Goal: Find specific page/section: Find specific page/section

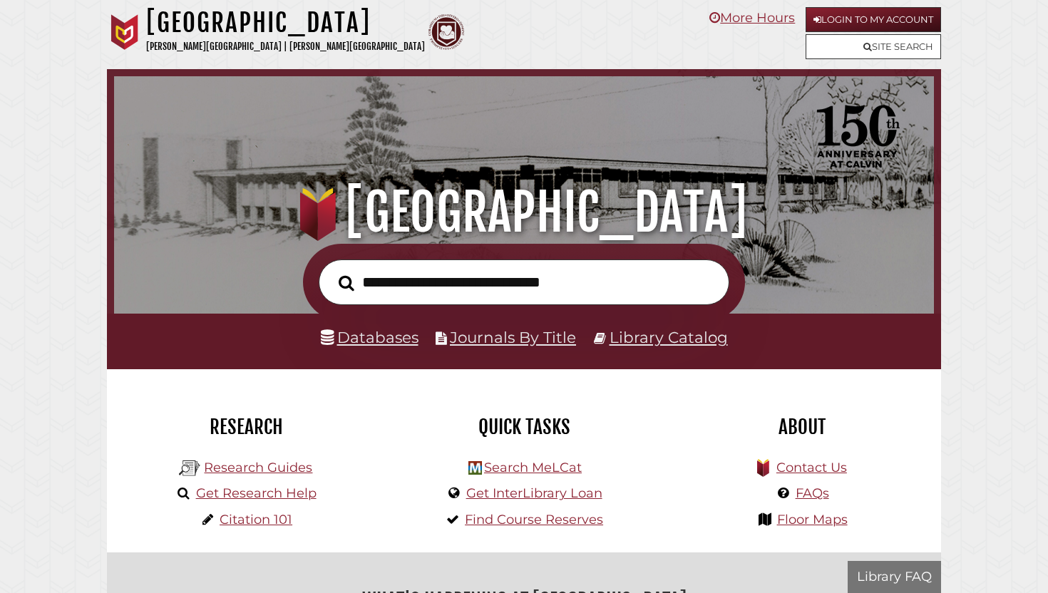
scroll to position [271, 812]
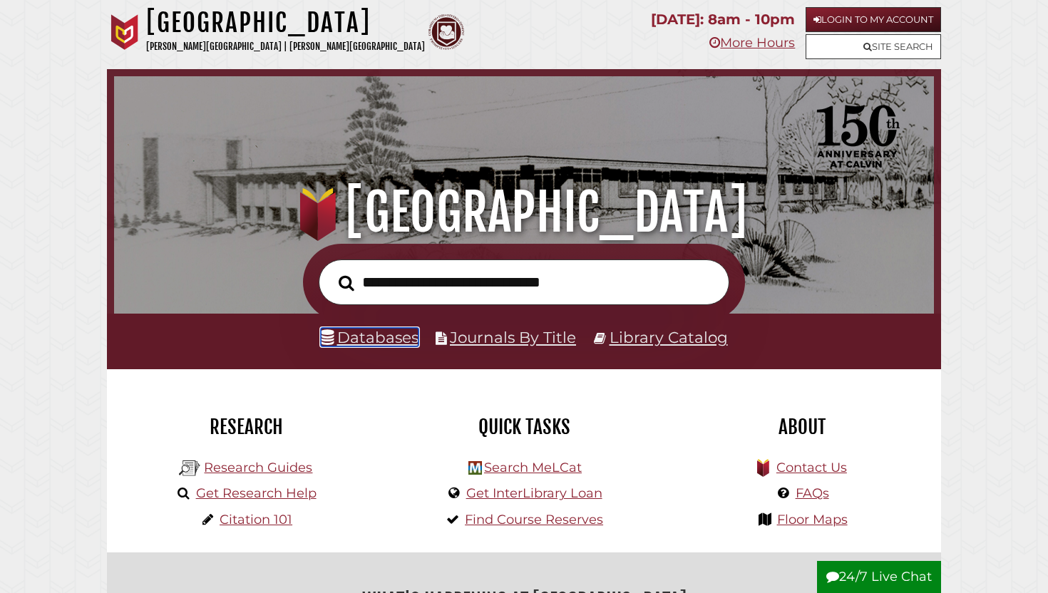
click at [368, 340] on link "Databases" at bounding box center [370, 337] width 98 height 19
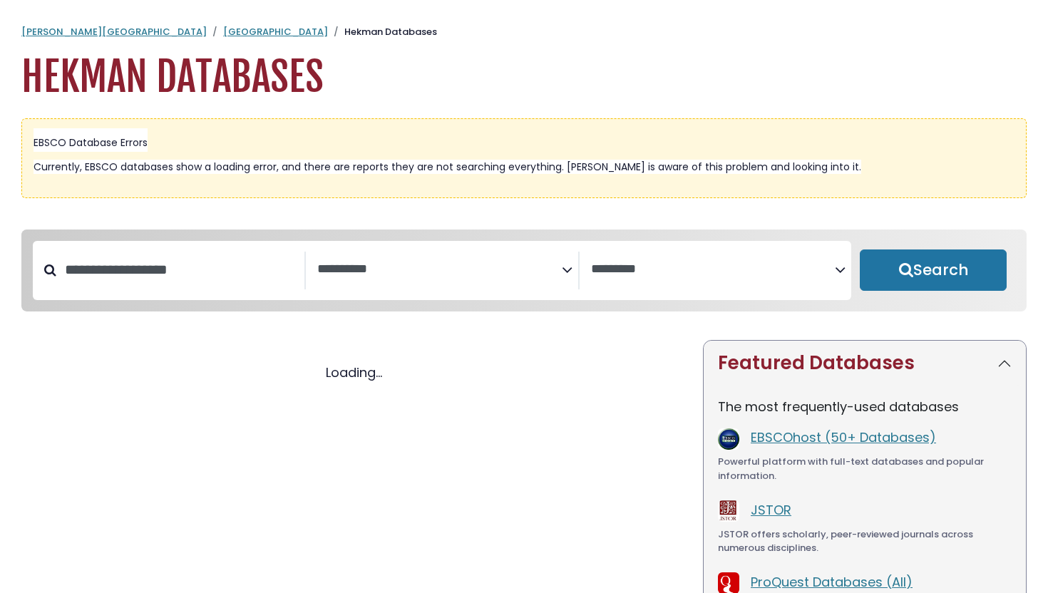
select select "Database Subject Filter"
select select "Database Vendors Filter"
select select "Database Subject Filter"
select select "Database Vendors Filter"
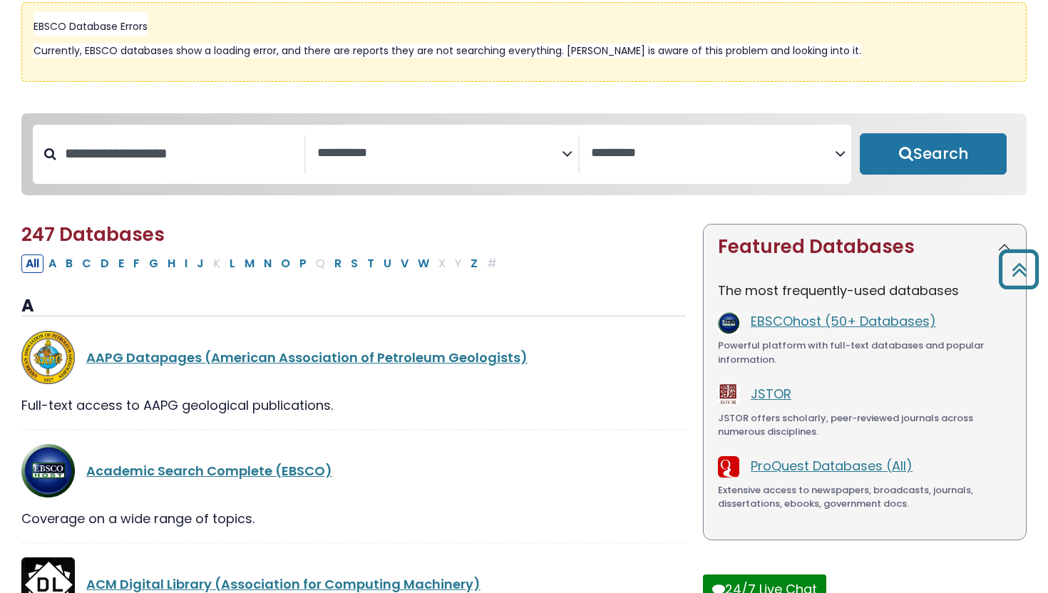
scroll to position [104, 0]
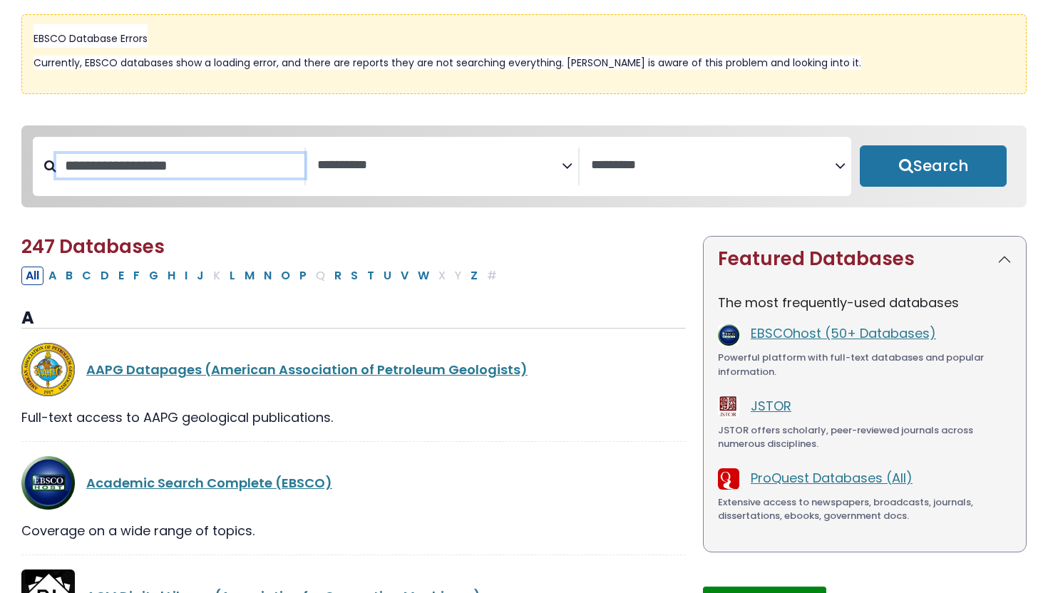
click at [232, 175] on input "Search database by title or keyword" at bounding box center [180, 166] width 248 height 24
type input "*"
click at [490, 171] on textarea "Search" at bounding box center [439, 165] width 244 height 15
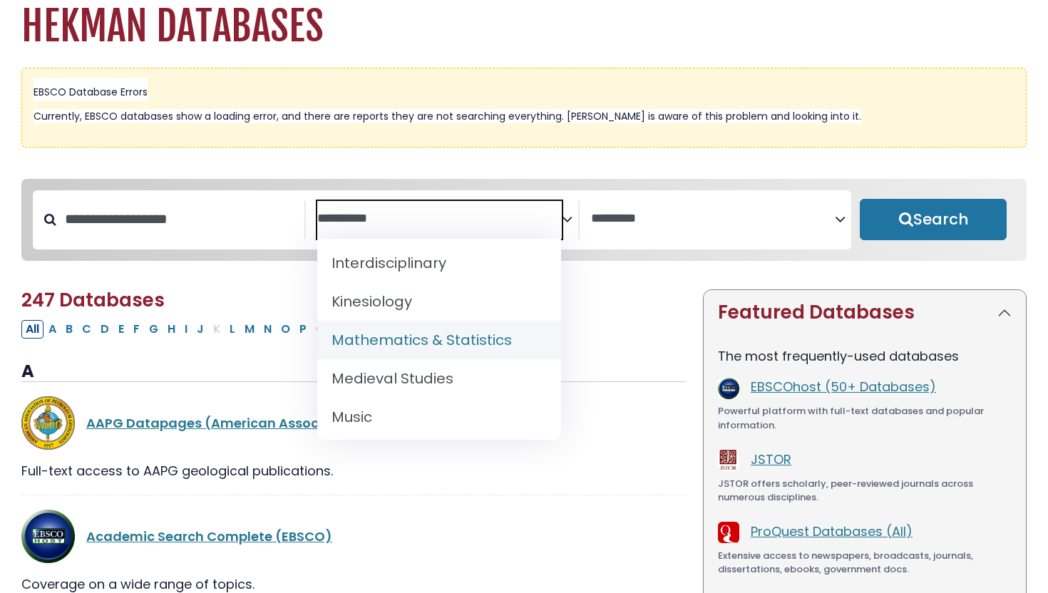
scroll to position [1049, 0]
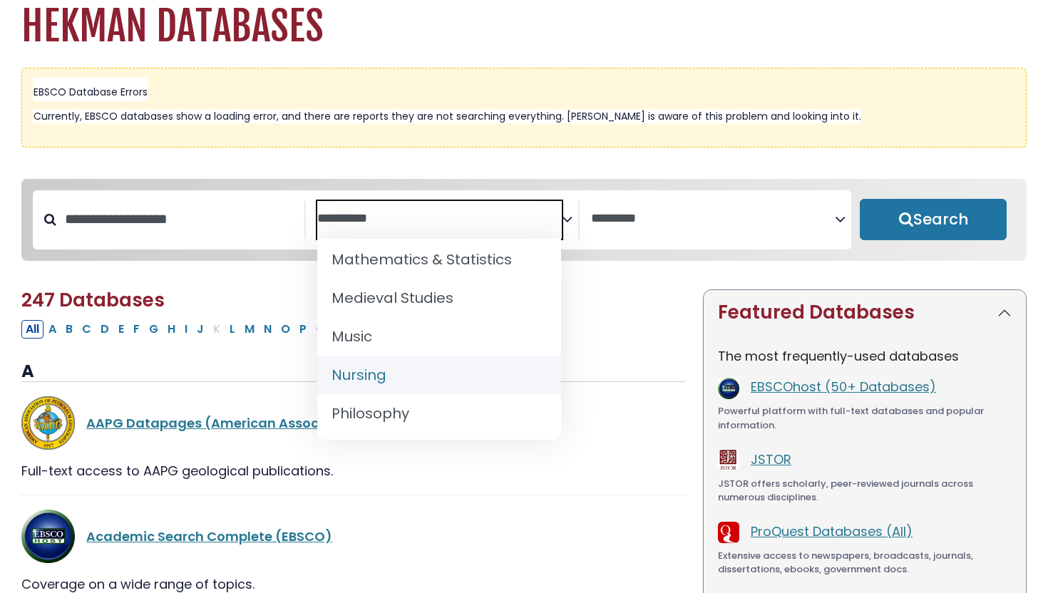
select select "*****"
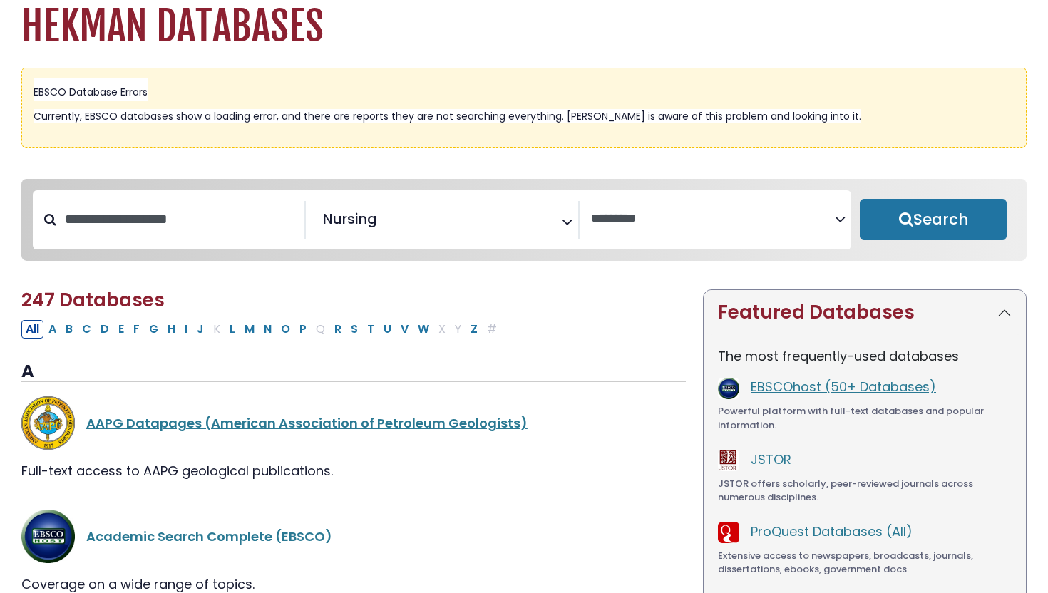
click at [916, 248] on div "Clear Filters Search" at bounding box center [933, 220] width 164 height 60
click at [919, 222] on button "Search" at bounding box center [932, 219] width 147 height 41
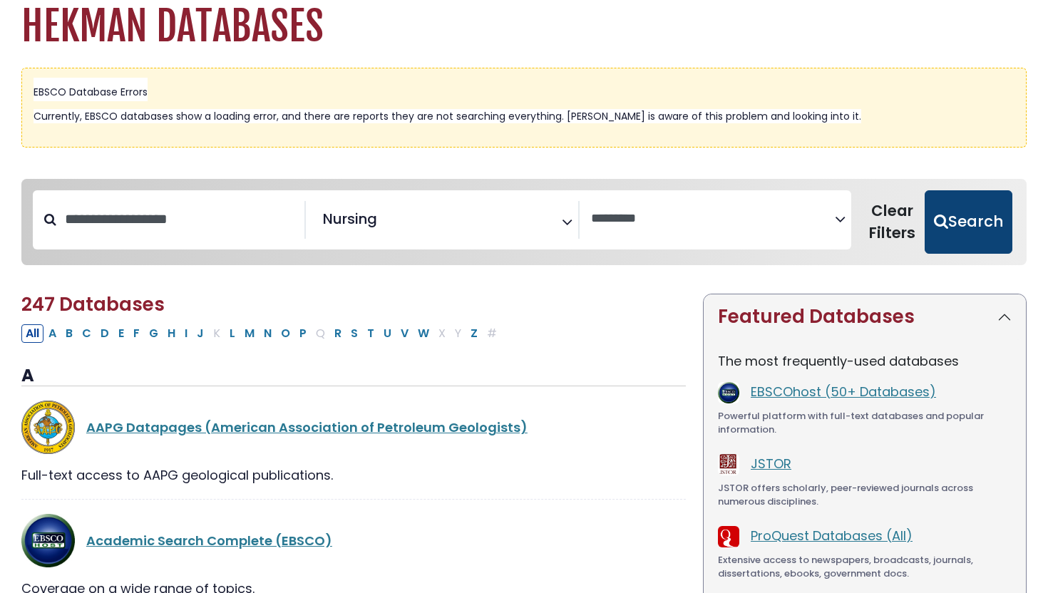
select select "Database Vendors Filter"
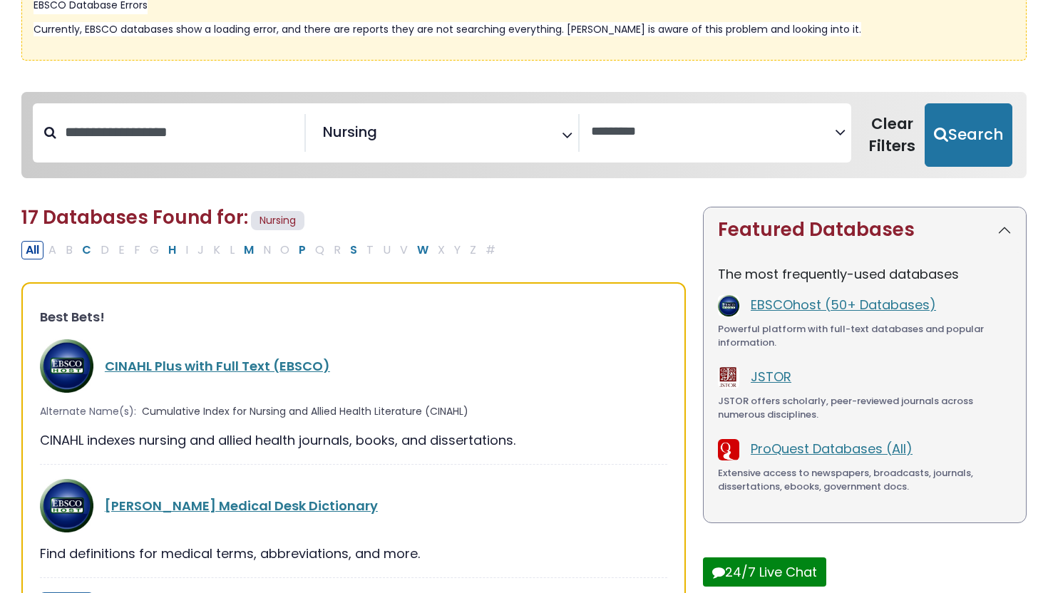
scroll to position [175, 0]
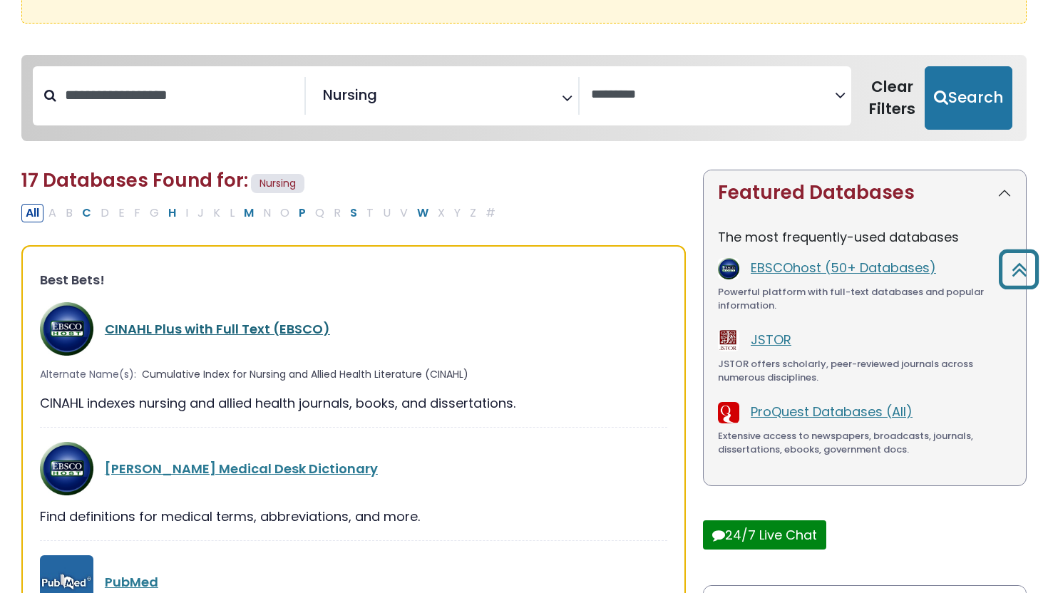
click at [243, 326] on link "CINAHL Plus with Full Text (EBSCO)" at bounding box center [217, 329] width 225 height 18
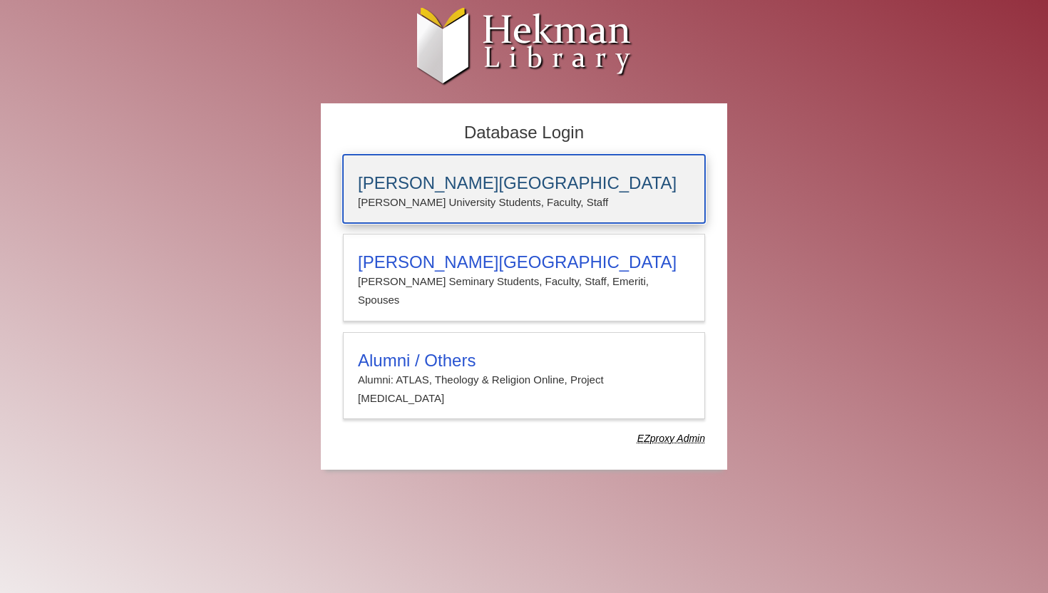
click at [456, 162] on div "Calvin University Calvin University Students, Faculty, Staff" at bounding box center [524, 189] width 362 height 68
